Goal: Task Accomplishment & Management: Use online tool/utility

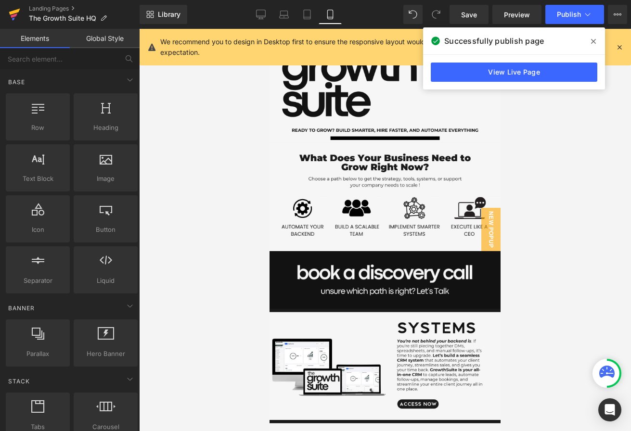
scroll to position [426, 0]
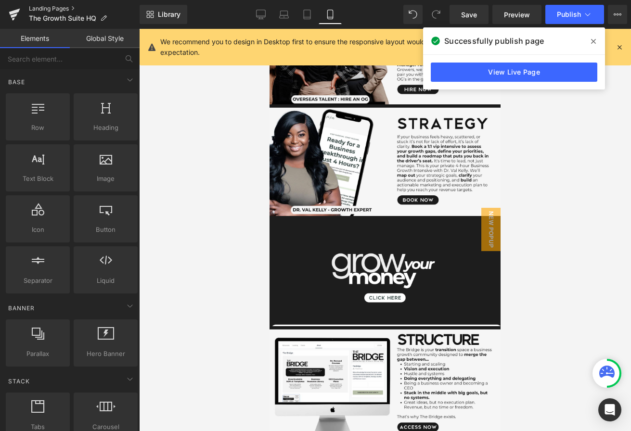
click at [37, 8] on link "Landing Pages" at bounding box center [84, 9] width 111 height 8
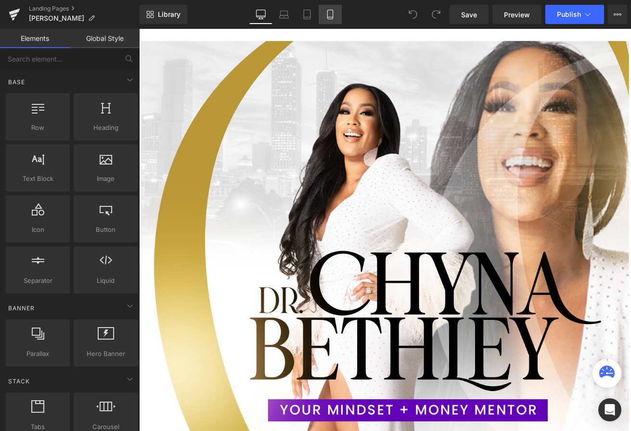
click at [326, 17] on icon at bounding box center [330, 15] width 10 height 10
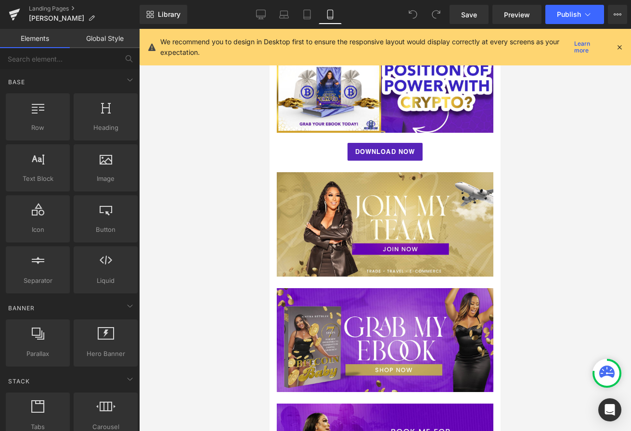
scroll to position [908, 0]
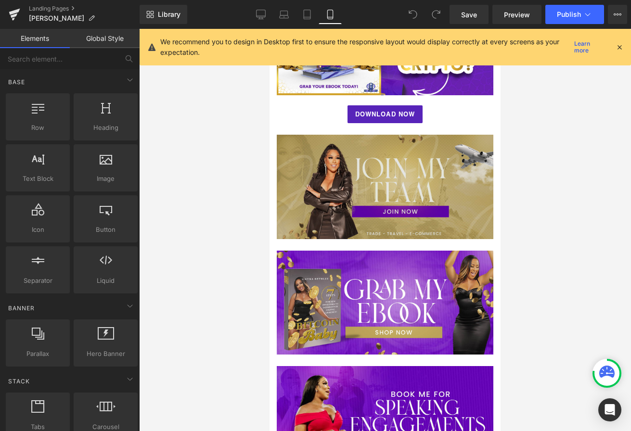
click at [354, 188] on img at bounding box center [385, 187] width 216 height 104
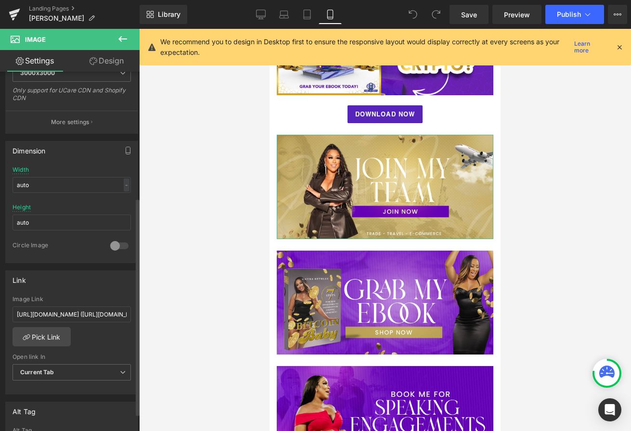
scroll to position [267, 0]
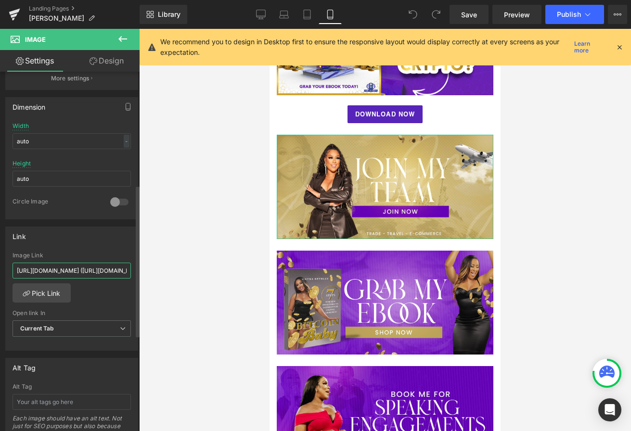
click at [71, 265] on input "https://iyovia.com/corp/cjoin?enroller=ChynaBethley&showAllProducts=true (https…" at bounding box center [72, 271] width 118 height 16
paste input "://Akashx.Com/ChynaBethley"
type input "http://Akashx.Com/ChynaBethley"
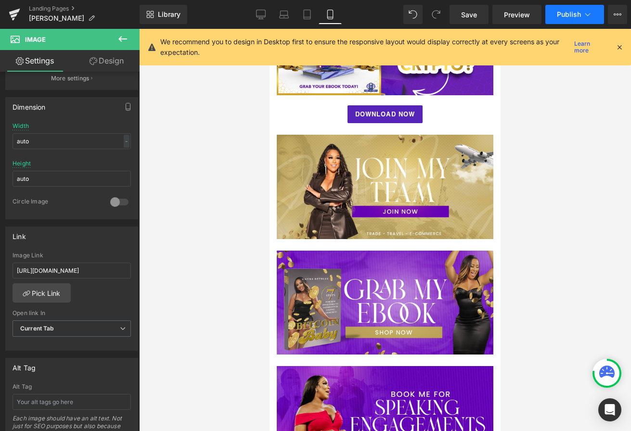
click at [567, 13] on span "Publish" at bounding box center [568, 15] width 24 height 8
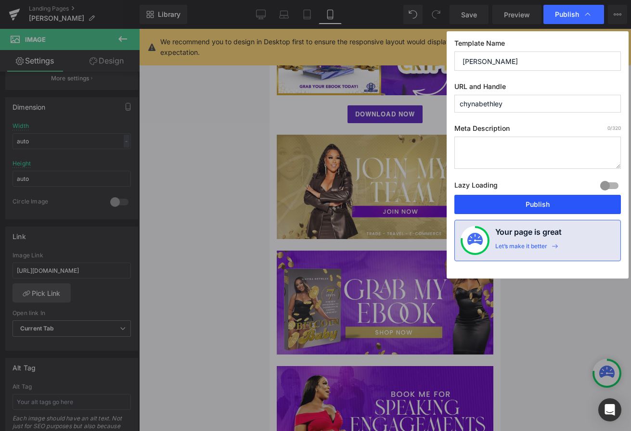
click at [523, 206] on button "Publish" at bounding box center [537, 204] width 166 height 19
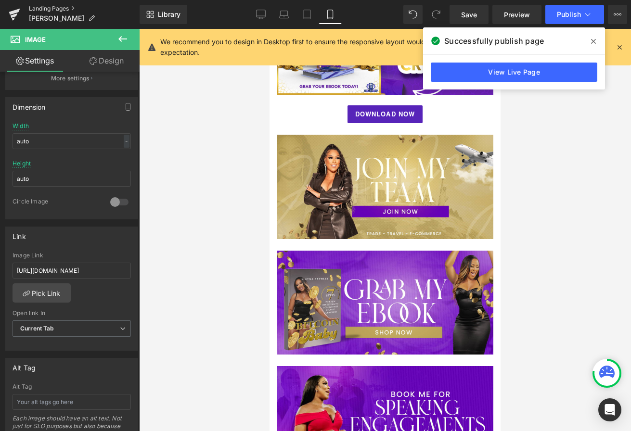
click at [57, 8] on link "Landing Pages" at bounding box center [84, 9] width 111 height 8
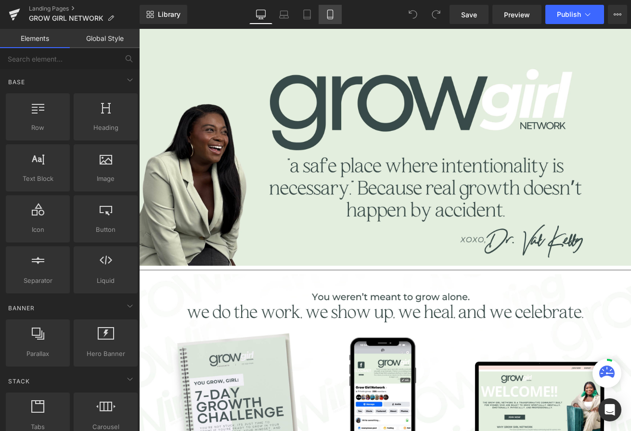
click at [331, 15] on icon at bounding box center [330, 15] width 10 height 10
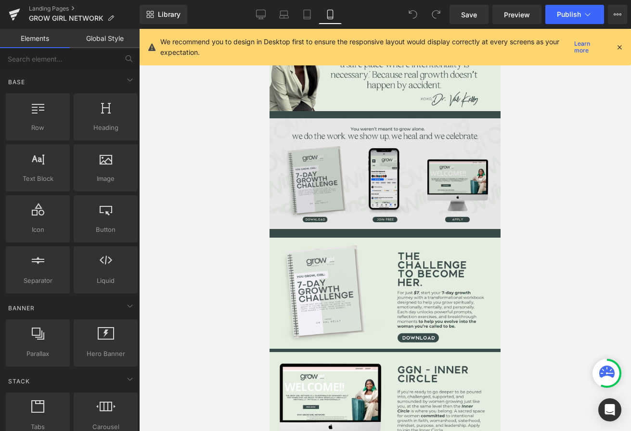
scroll to position [28, 0]
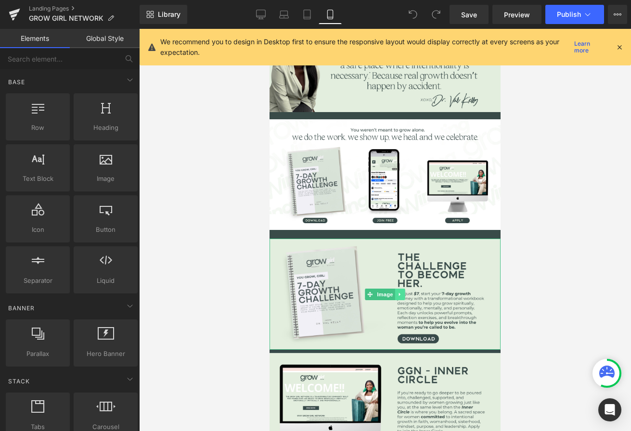
click at [402, 291] on link at bounding box center [400, 295] width 10 height 12
click at [398, 293] on link at bounding box center [395, 295] width 10 height 12
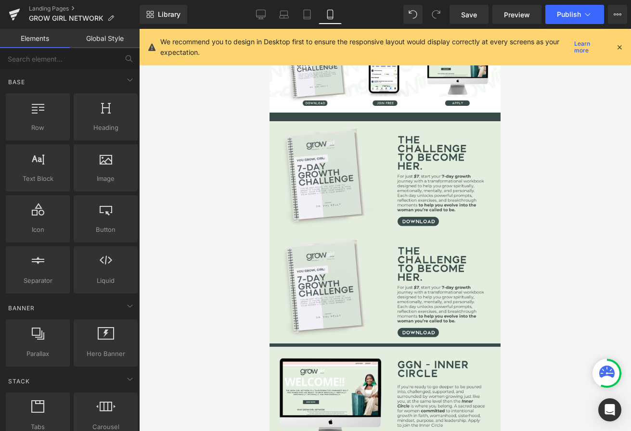
scroll to position [129, 0]
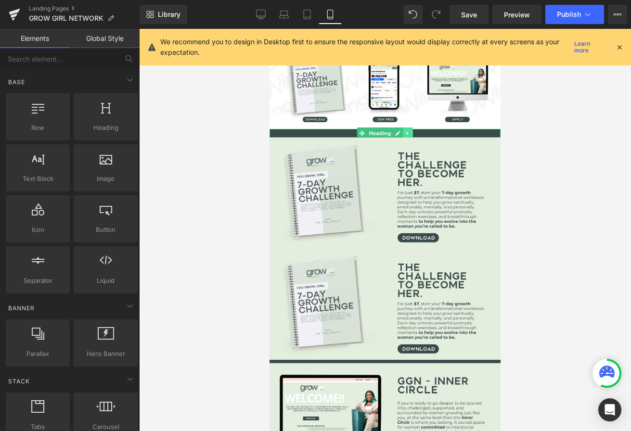
click at [407, 132] on icon at bounding box center [407, 133] width 5 height 6
click at [404, 133] on icon at bounding box center [402, 133] width 5 height 6
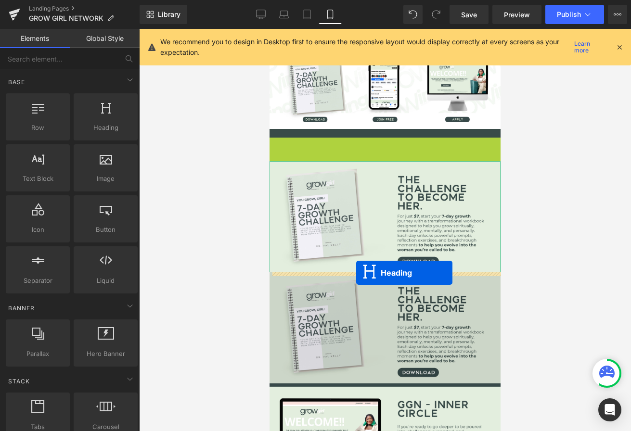
drag, startPoint x: 361, startPoint y: 143, endPoint x: 356, endPoint y: 273, distance: 129.5
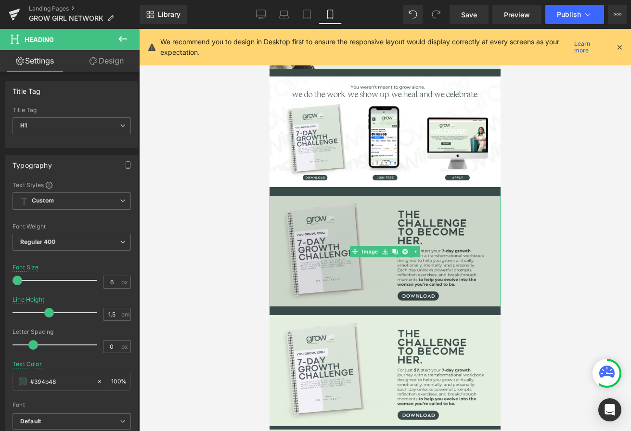
scroll to position [67, 0]
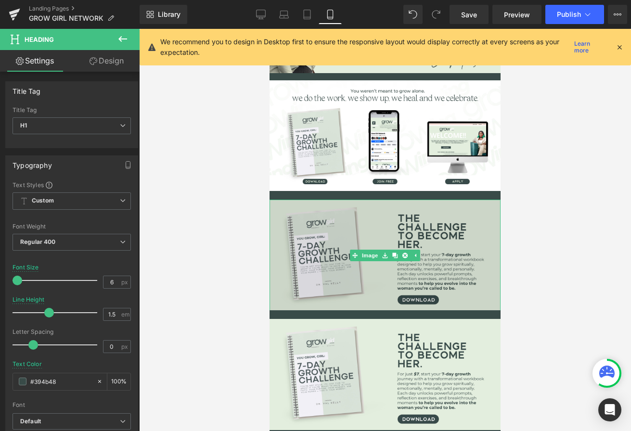
click at [334, 229] on img at bounding box center [384, 255] width 231 height 111
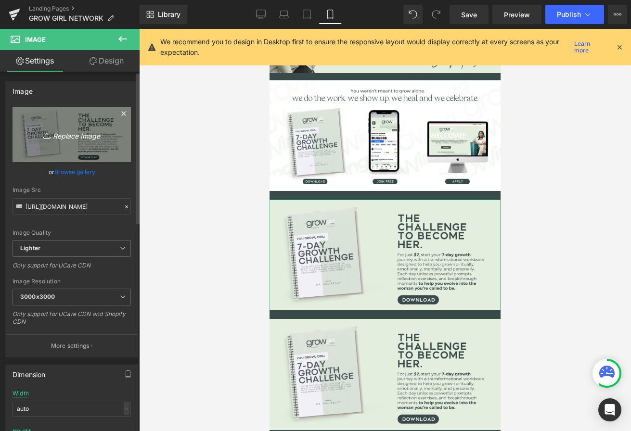
click at [75, 134] on icon "Replace Image" at bounding box center [71, 134] width 77 height 12
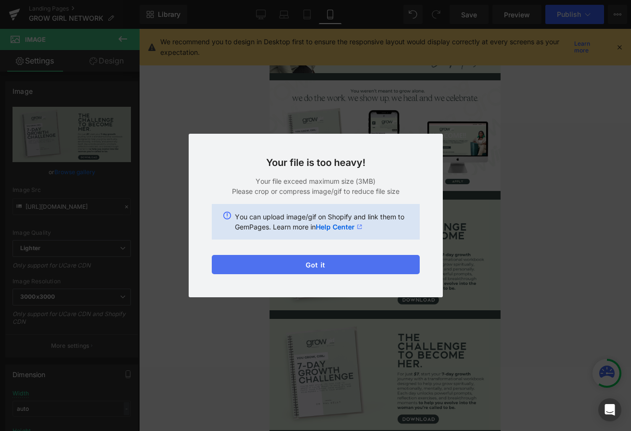
click at [349, 258] on button "Got it" at bounding box center [316, 264] width 208 height 19
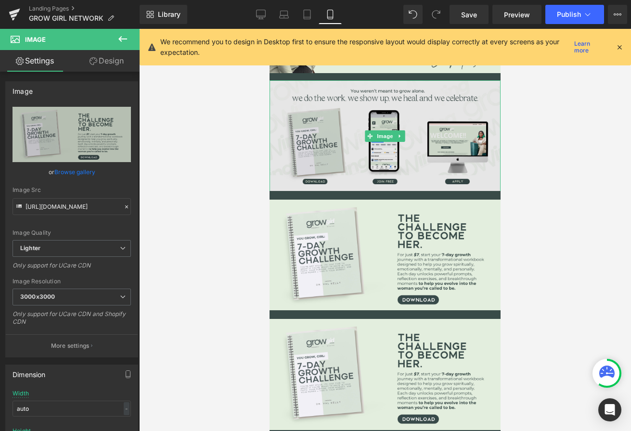
click at [346, 142] on img at bounding box center [384, 135] width 231 height 111
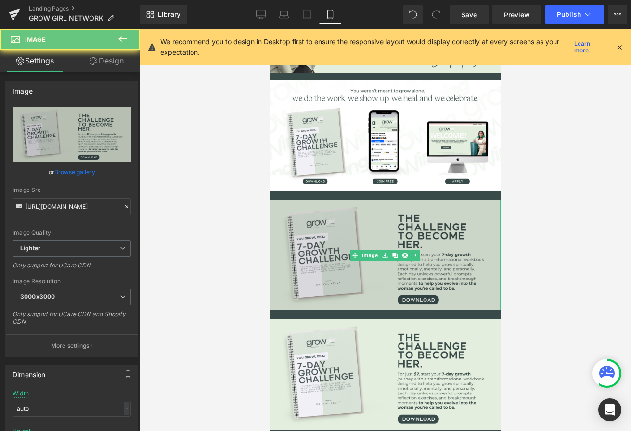
click at [329, 231] on img at bounding box center [384, 255] width 231 height 111
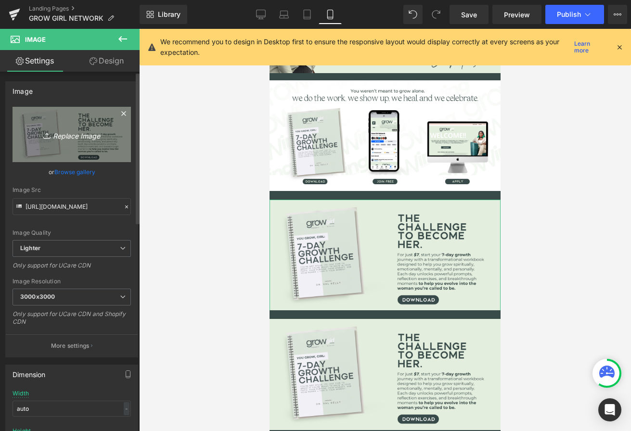
click at [81, 132] on icon "Replace Image" at bounding box center [71, 134] width 77 height 12
type input "C:\fakepath\Copy of Val Kelly - Website Frames-11.png"
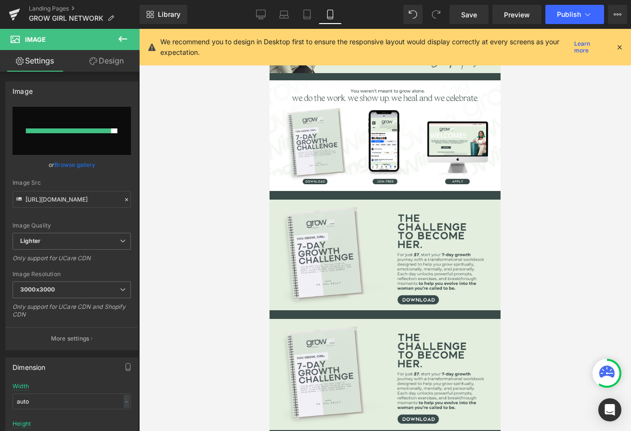
type input "https://ucarecdn.com/e04a11f4-b35a-4262-a118-e1e328a05f60/-/format/auto/-/previ…"
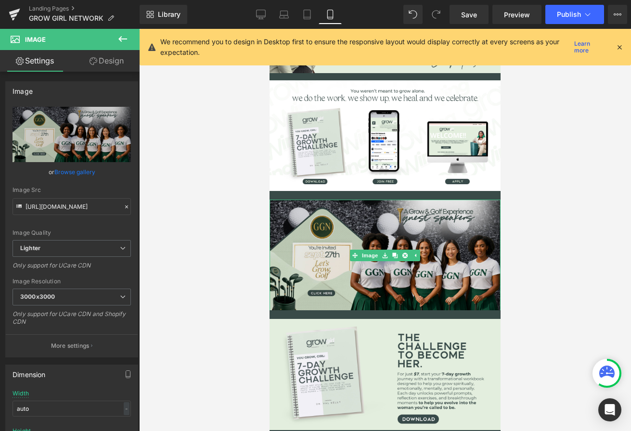
click at [378, 236] on img at bounding box center [384, 255] width 231 height 111
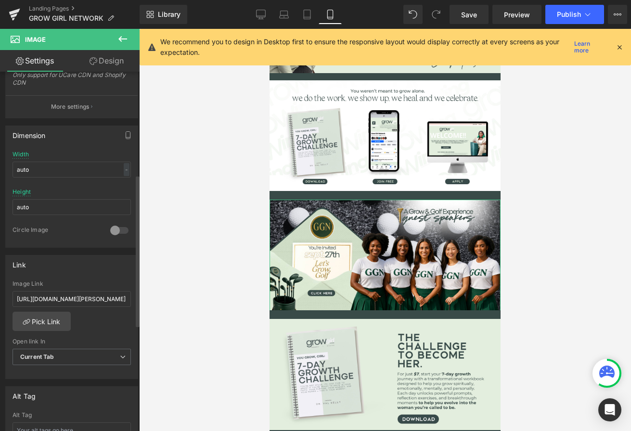
scroll to position [225, 0]
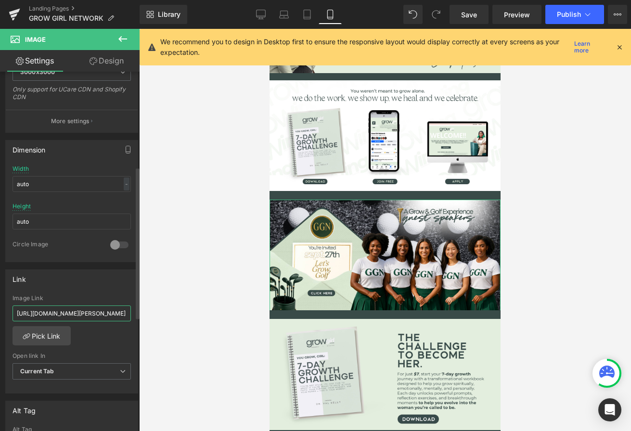
click at [96, 312] on input "https://cklinks.biz/collections/val-kelly?_ab=0&key=1753235676587&view=gem-1753…" at bounding box center [72, 313] width 118 height 16
click at [95, 312] on input "https://cklinks.biz/collections/val-kelly?_ab=0&key=1753235676587&view=gem-1753…" at bounding box center [72, 313] width 118 height 16
type input "https://www.growgirlnetwork.com/golfevent"
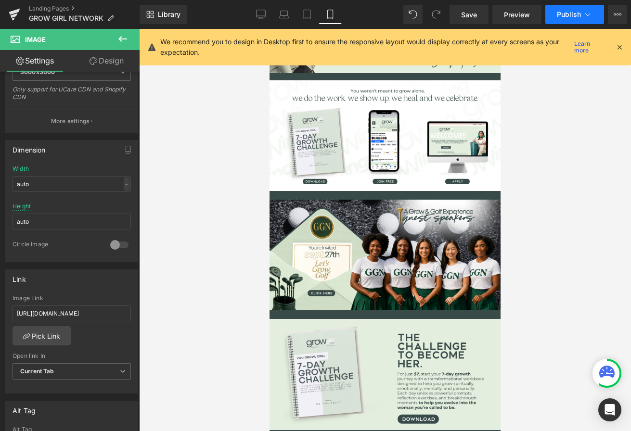
scroll to position [0, 0]
click at [581, 17] on button "Publish" at bounding box center [574, 14] width 59 height 19
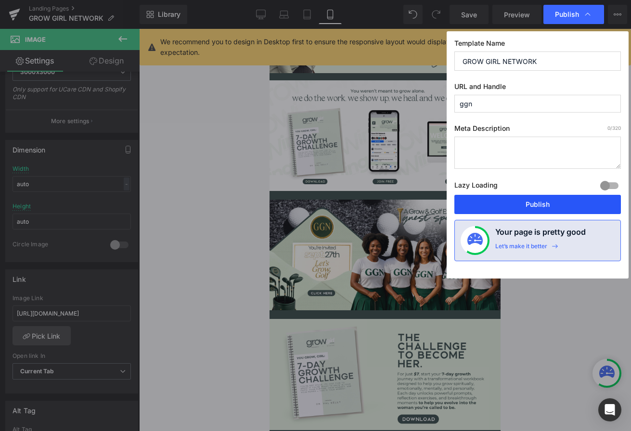
click at [504, 203] on button "Publish" at bounding box center [537, 204] width 166 height 19
